Goal: Find specific page/section

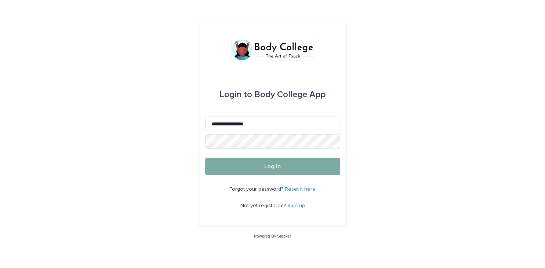
click at [259, 167] on button "Log in" at bounding box center [272, 167] width 135 height 18
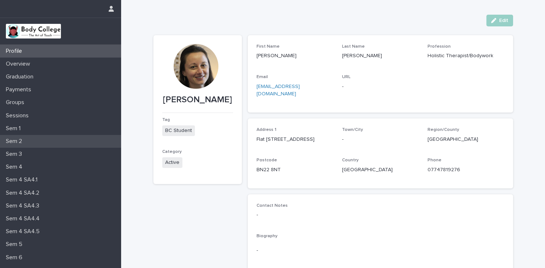
click at [20, 139] on p "Sem 2" at bounding box center [15, 141] width 25 height 7
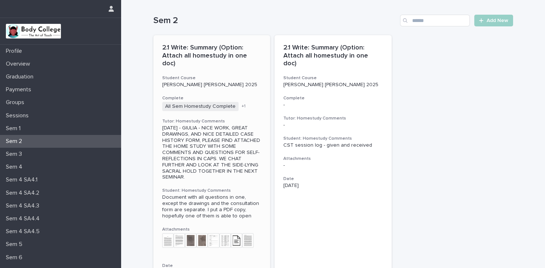
click at [252, 236] on img at bounding box center [247, 240] width 11 height 15
click at [250, 235] on img at bounding box center [247, 240] width 11 height 15
